Goal: Navigation & Orientation: Go to known website

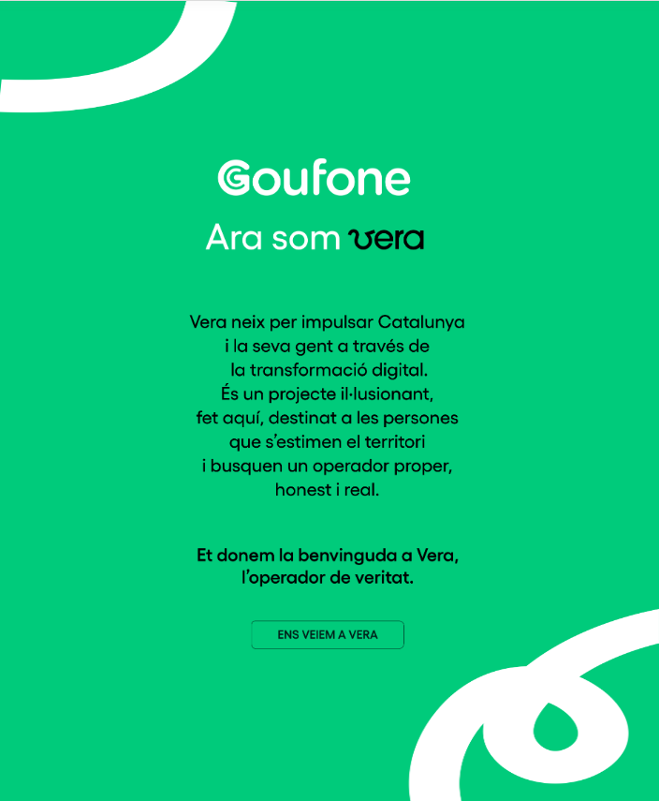
click at [390, 649] on img at bounding box center [329, 403] width 280 height 491
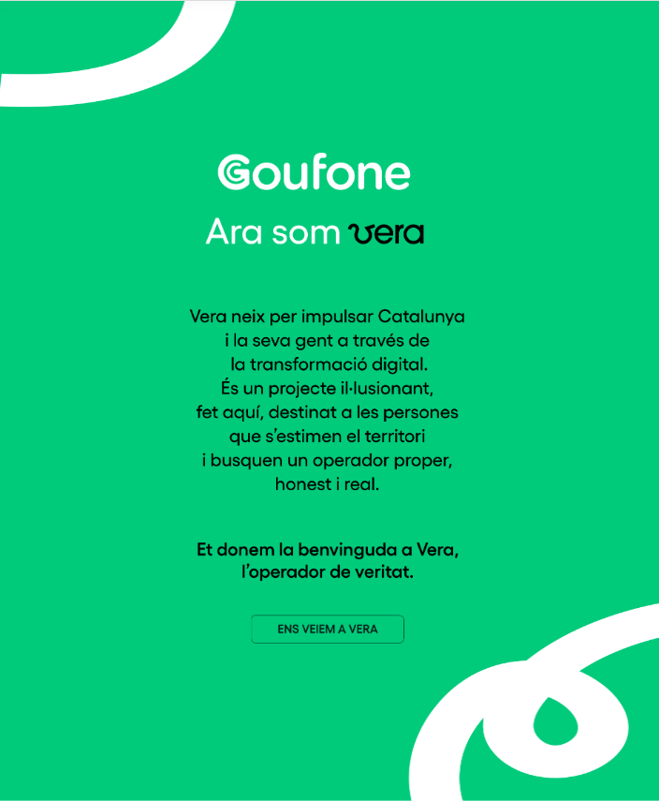
scroll to position [50, 0]
